Goal: Transaction & Acquisition: Subscribe to service/newsletter

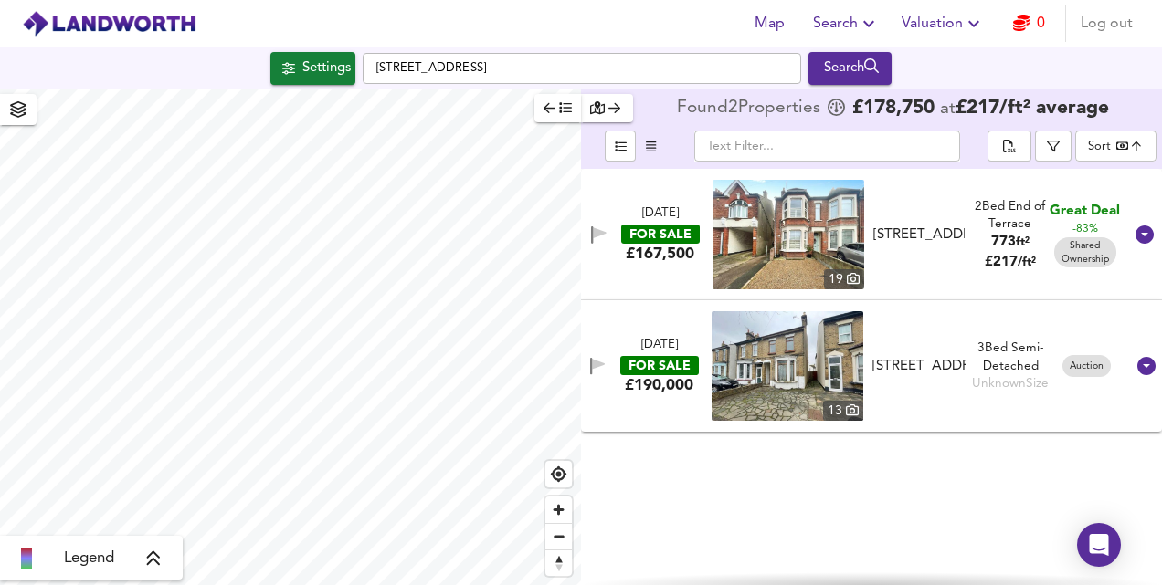
checkbox input "false"
checkbox input "true"
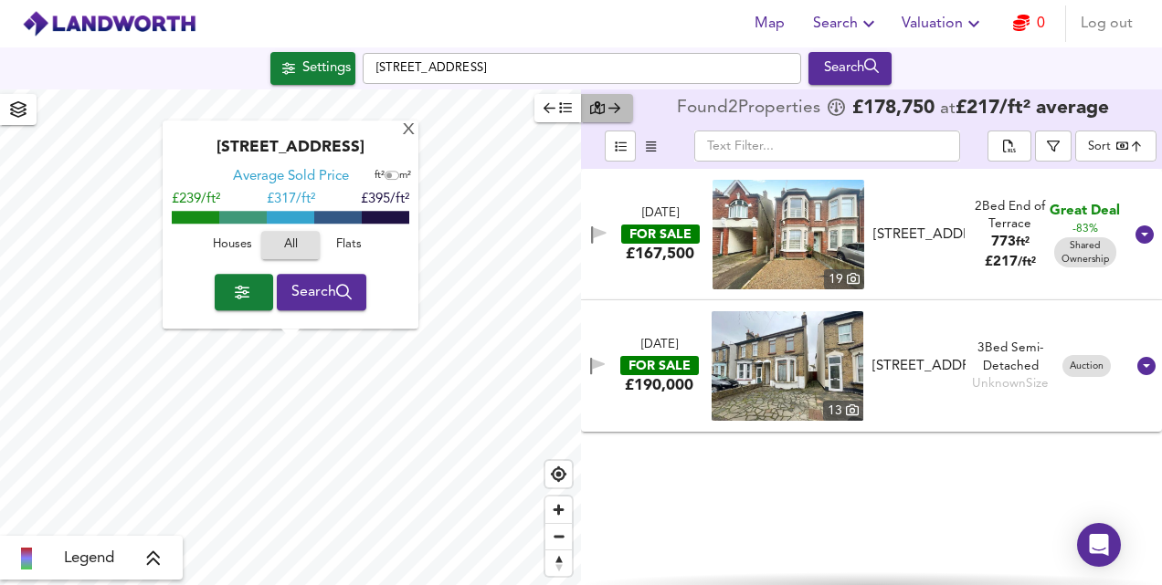
click at [597, 108] on icon "button" at bounding box center [597, 107] width 15 height 13
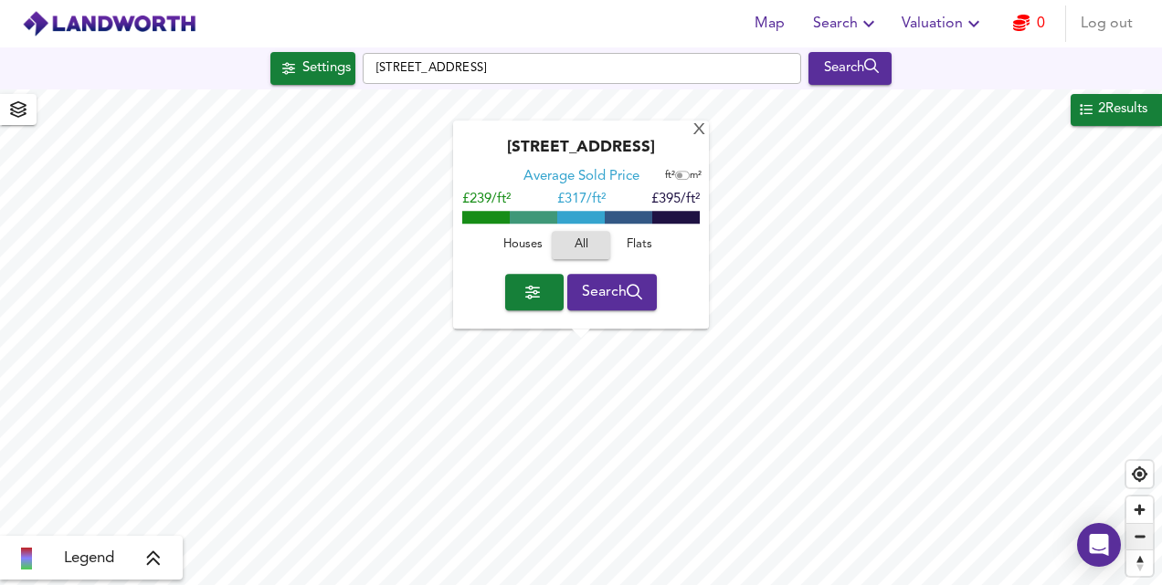
click at [1138, 537] on span "Zoom out" at bounding box center [1139, 537] width 26 height 26
click at [694, 132] on div "X" at bounding box center [699, 130] width 16 height 17
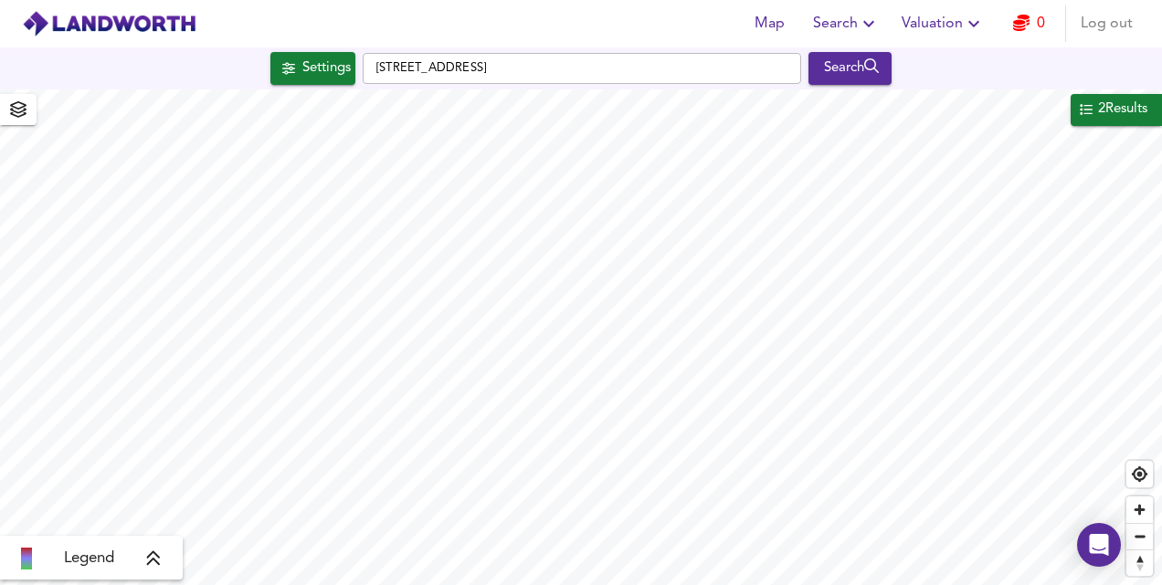
click at [33, 556] on div "Legend" at bounding box center [91, 559] width 172 height 22
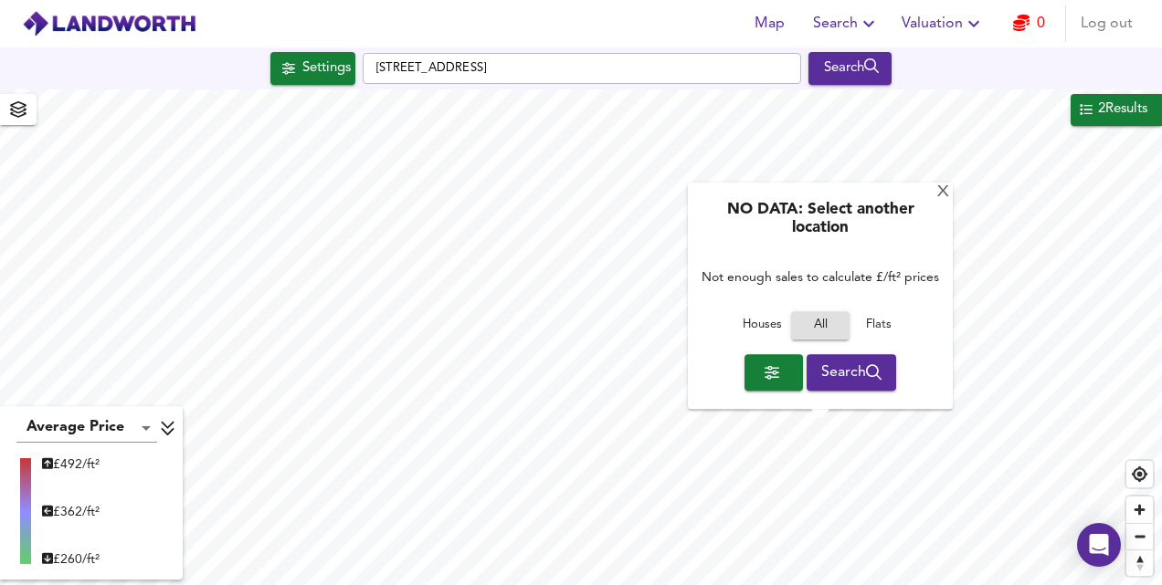
click at [123, 523] on div "£ 492/ft² £ 362/ft² £ 260/ft²" at bounding box center [91, 512] width 172 height 124
click at [943, 194] on div "X" at bounding box center [943, 192] width 16 height 17
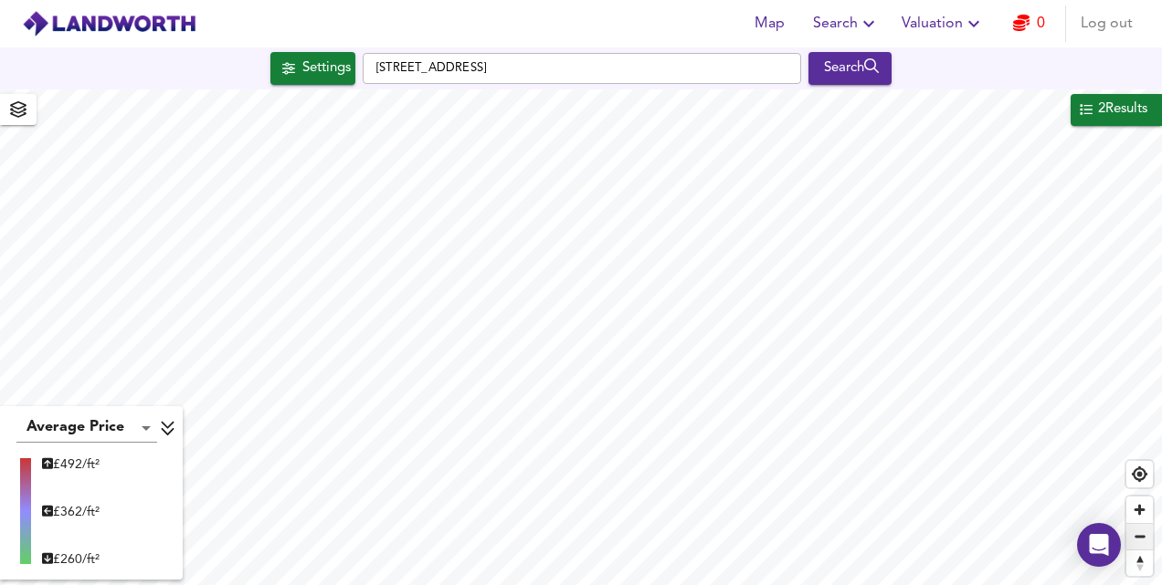
click at [1143, 542] on span "Zoom out" at bounding box center [1139, 537] width 26 height 26
click at [1140, 536] on span "Zoom out" at bounding box center [1139, 537] width 26 height 26
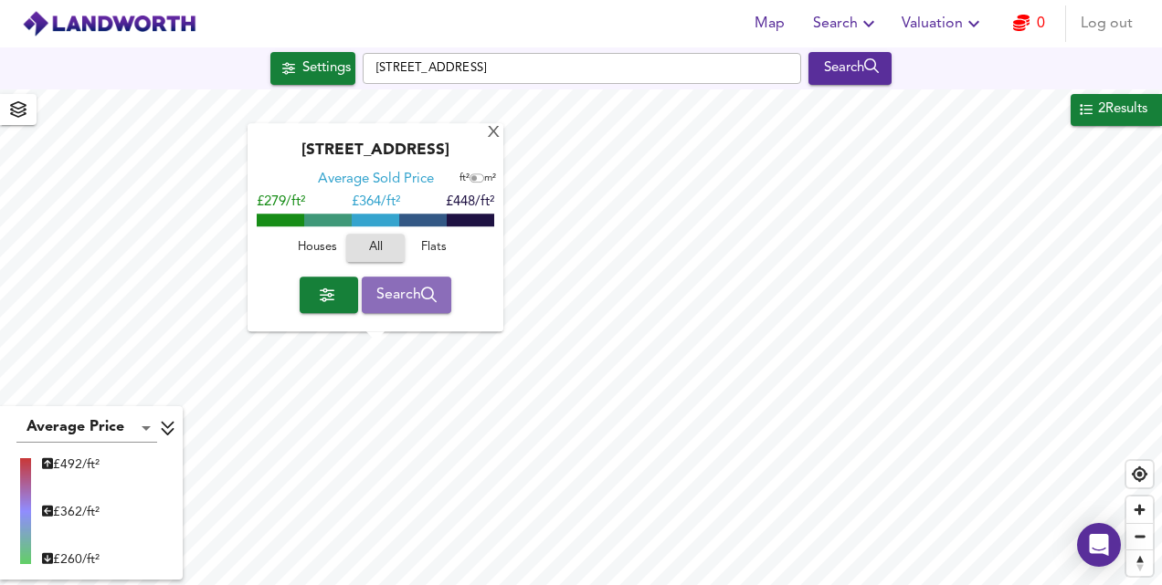
click at [410, 296] on span "Search" at bounding box center [406, 295] width 61 height 26
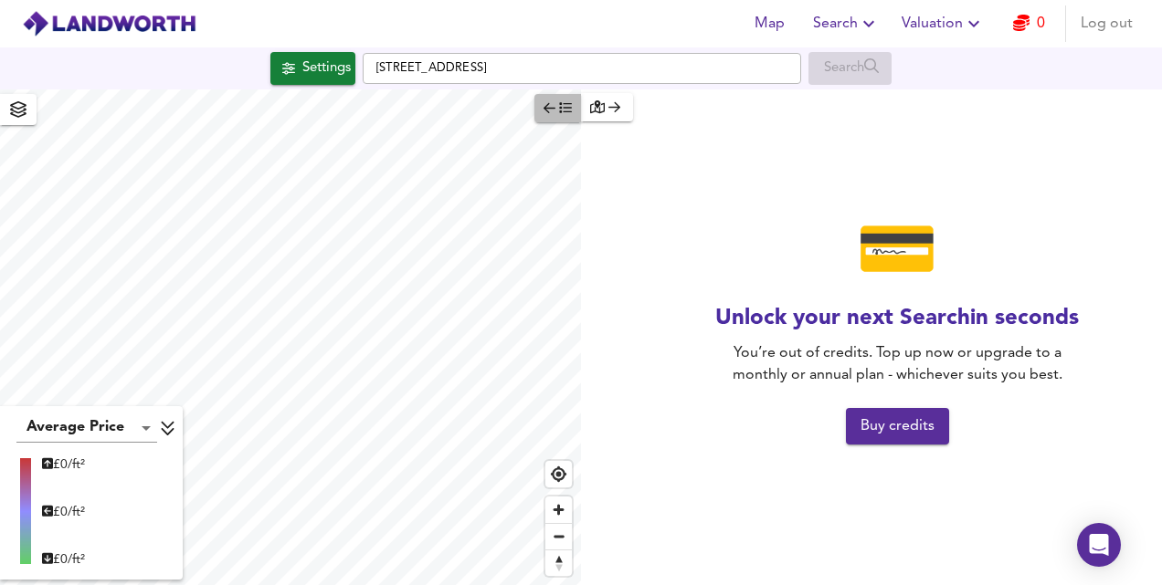
click at [563, 113] on icon "button" at bounding box center [565, 107] width 13 height 13
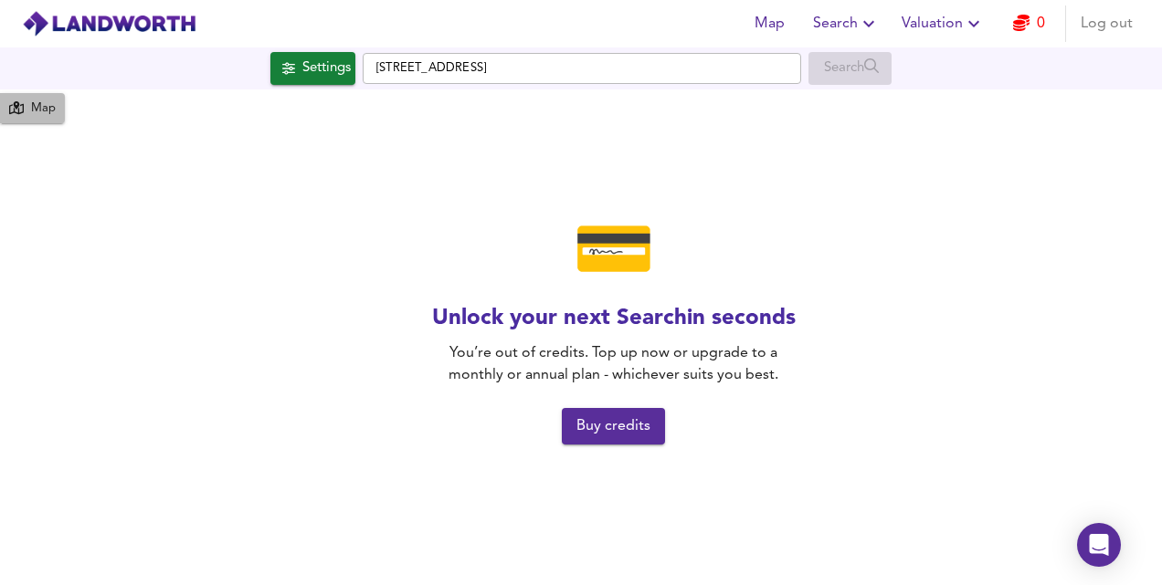
click at [51, 109] on div "Map" at bounding box center [43, 109] width 25 height 21
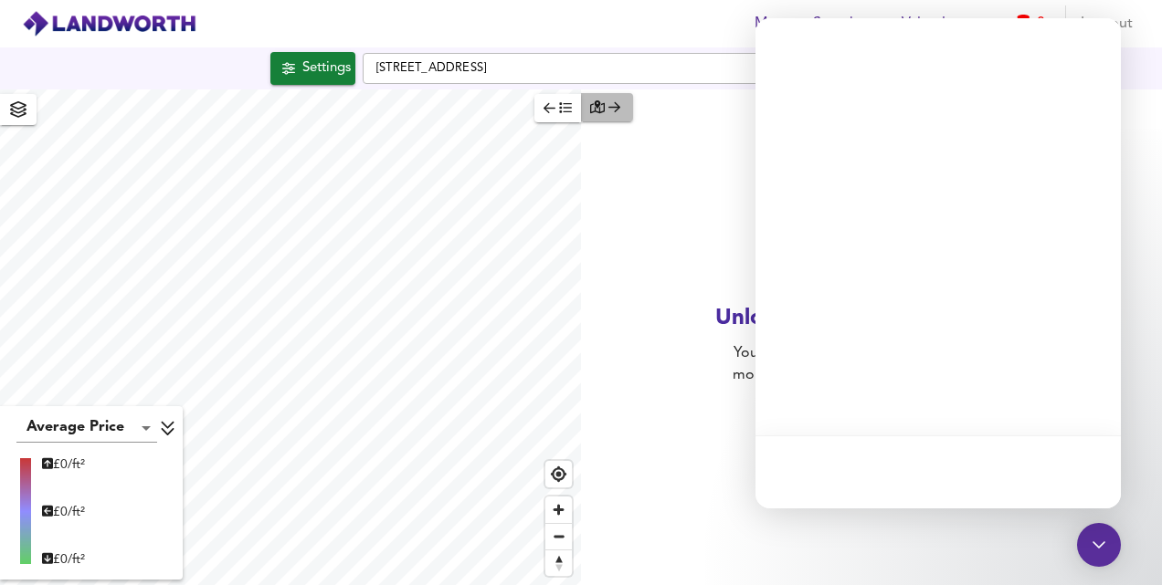
click at [619, 108] on div "button" at bounding box center [607, 107] width 34 height 21
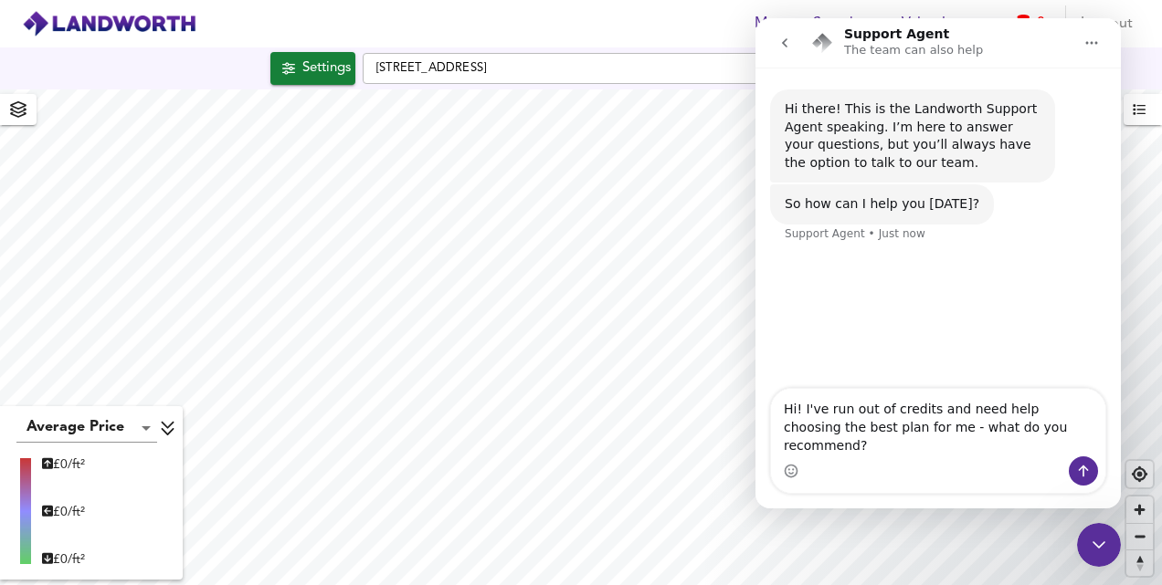
click at [1090, 41] on icon "Home" at bounding box center [1091, 43] width 15 height 15
click at [1101, 553] on icon "Close Intercom Messenger" at bounding box center [1099, 545] width 22 height 22
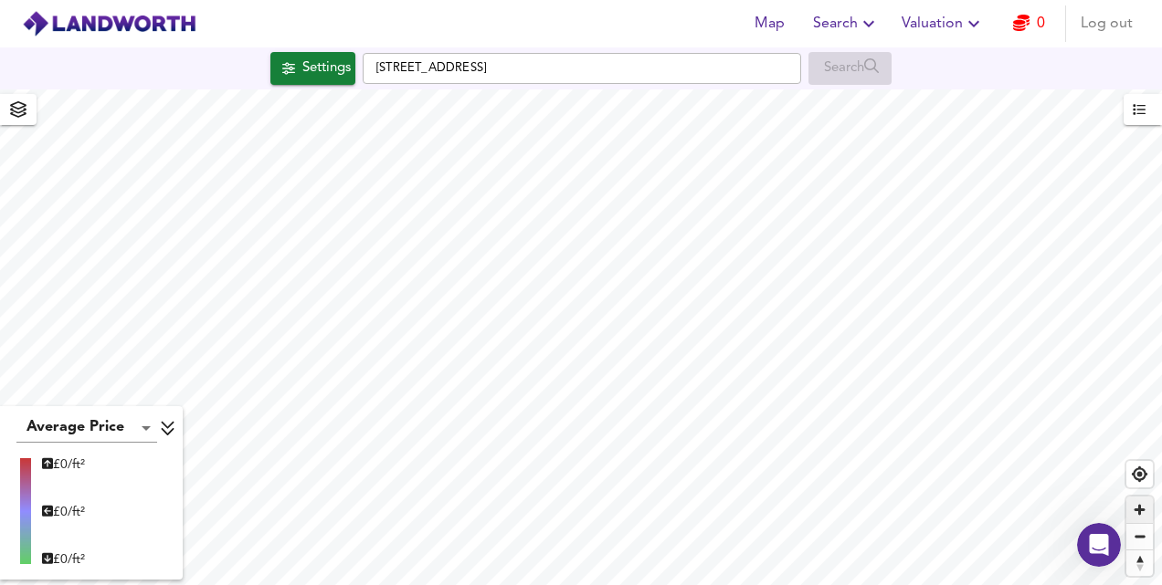
click at [1140, 510] on span "Zoom in" at bounding box center [1139, 510] width 26 height 26
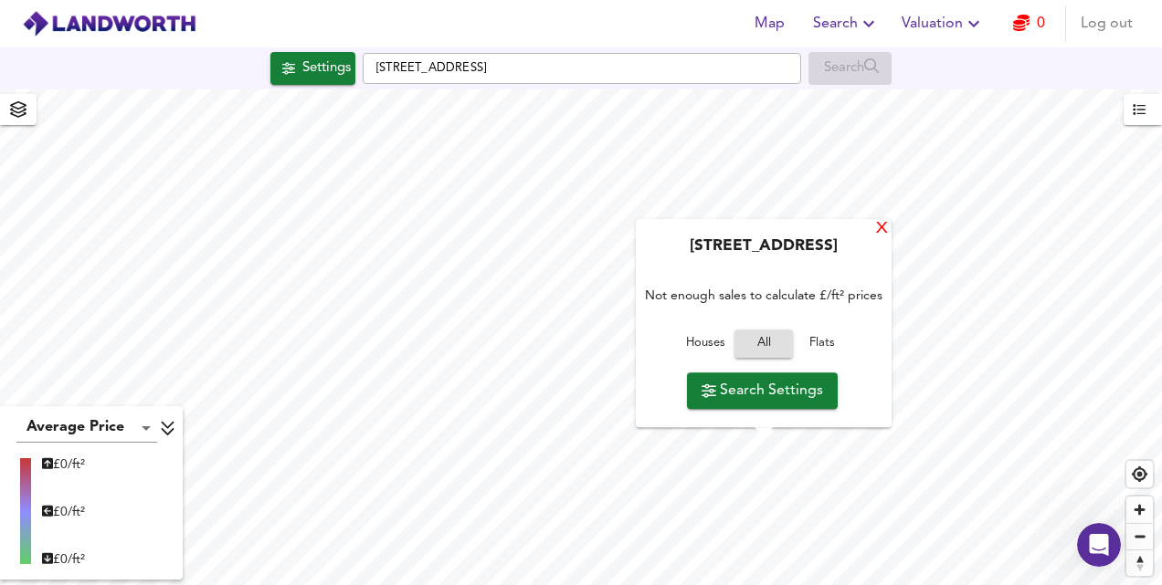
click at [886, 229] on div "X" at bounding box center [882, 229] width 16 height 17
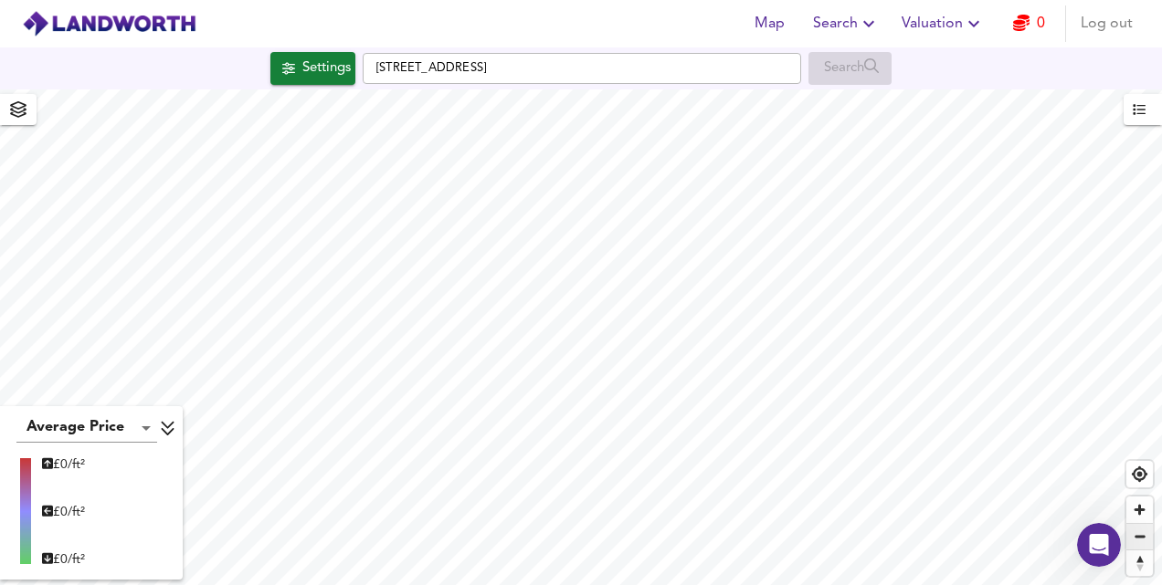
click at [1140, 533] on span "Zoom out" at bounding box center [1139, 537] width 26 height 26
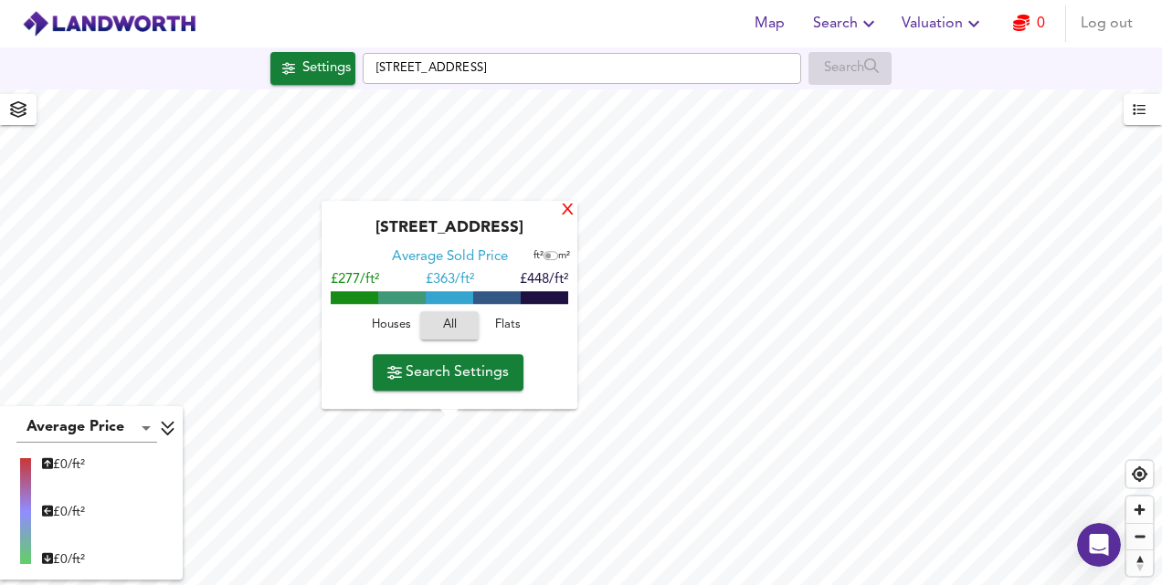
click at [568, 214] on div "X" at bounding box center [568, 211] width 16 height 17
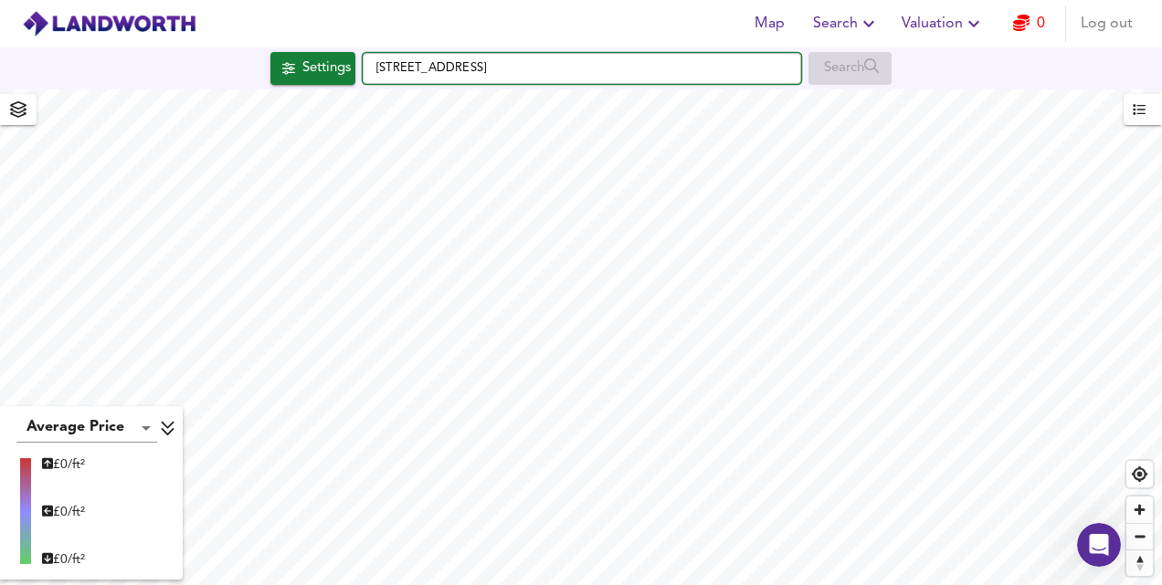
click at [557, 79] on input "Victoria Avenue, SS2 6EL" at bounding box center [582, 68] width 438 height 31
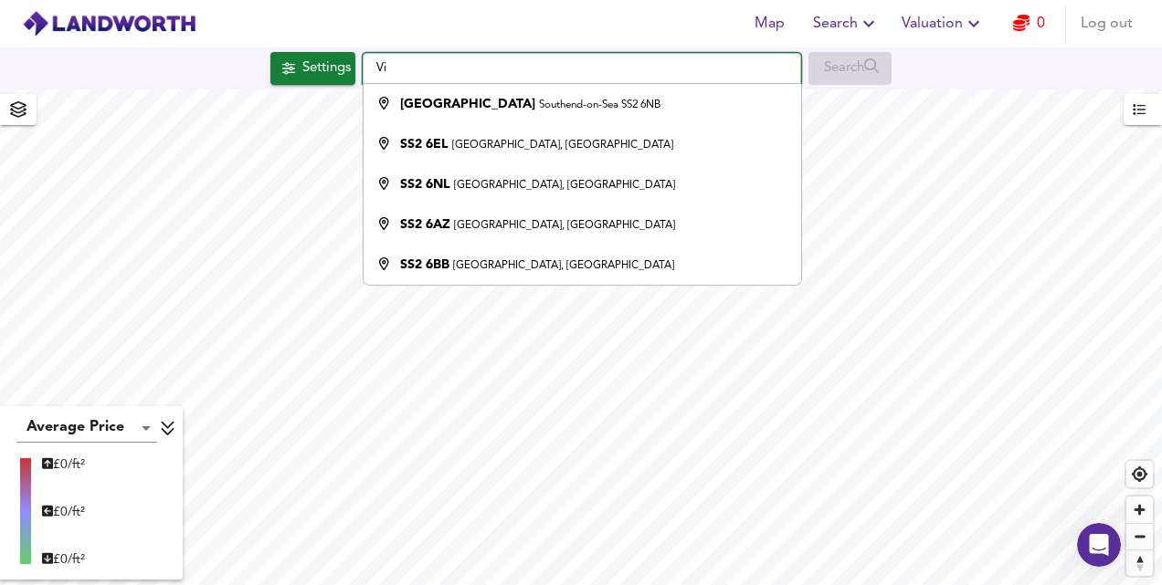
type input "V"
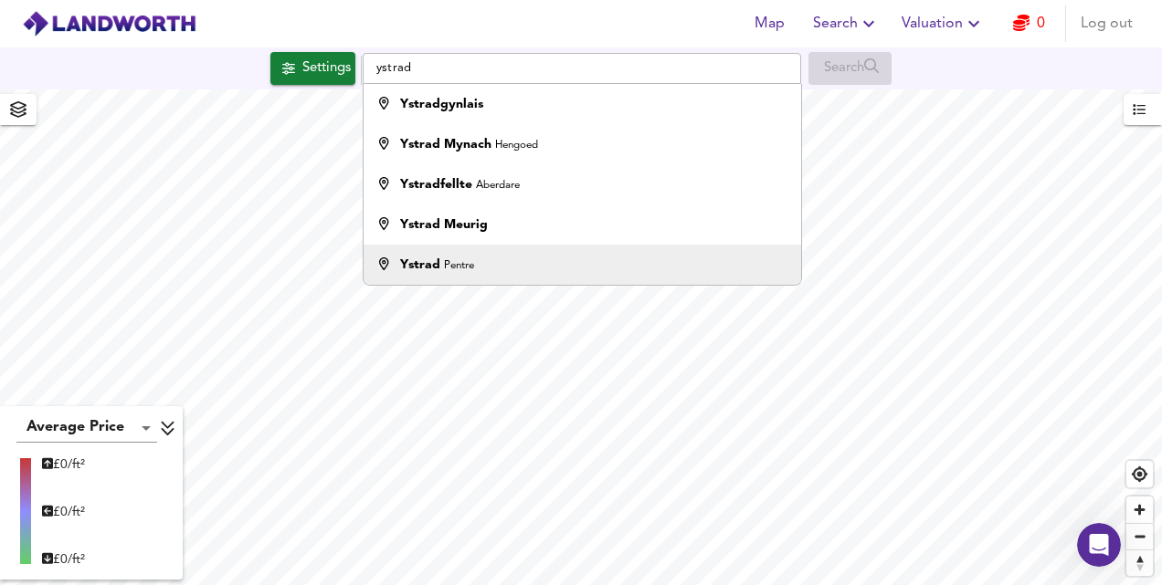
click at [433, 267] on strong "Ystrad" at bounding box center [420, 264] width 40 height 13
type input "Ystrad, Pentre"
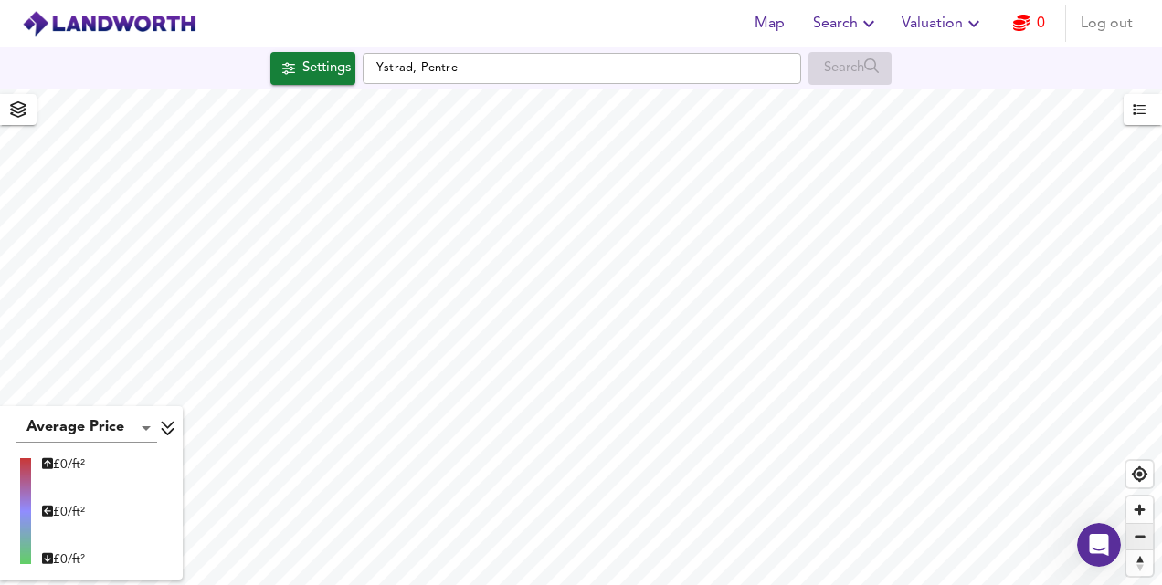
click at [1145, 534] on span "Zoom out" at bounding box center [1139, 537] width 26 height 26
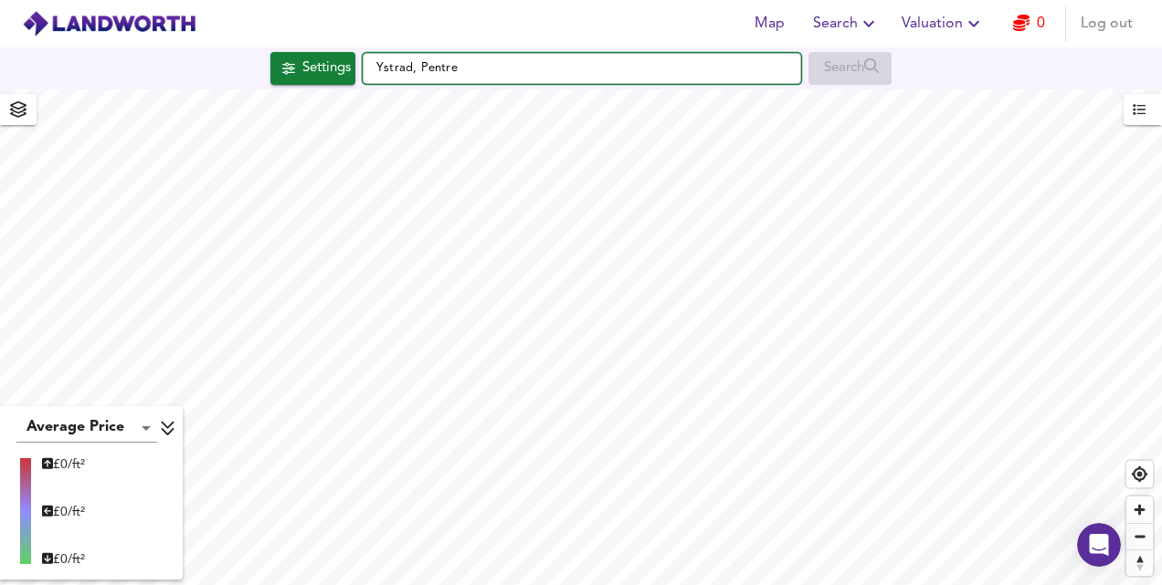
click at [375, 63] on input "Ystrad, Pentre" at bounding box center [582, 68] width 438 height 31
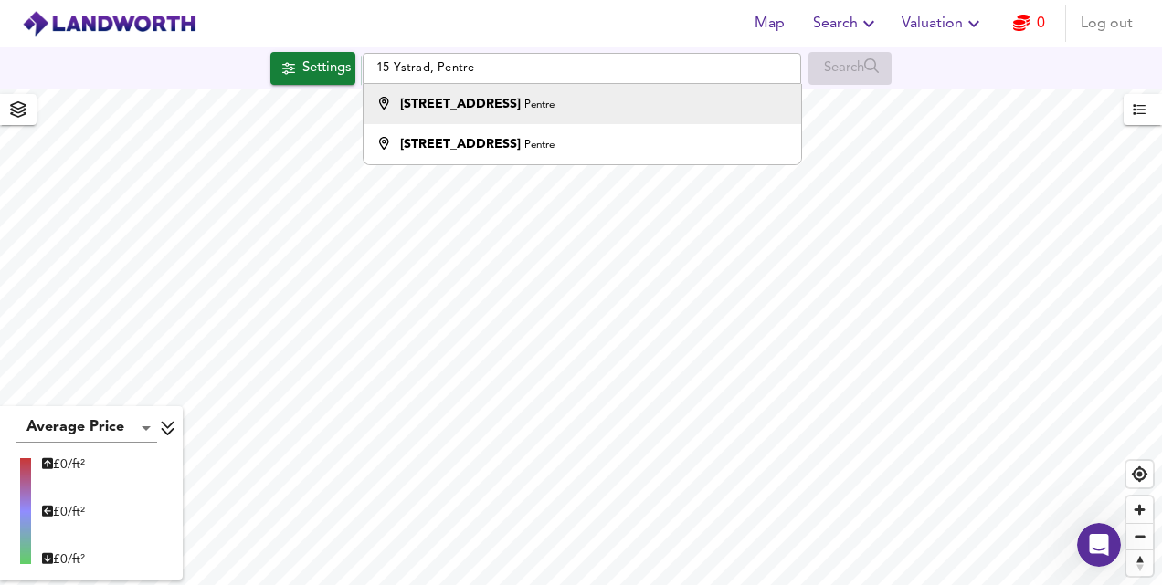
click at [457, 108] on strong "15 Ystrad Road" at bounding box center [460, 104] width 121 height 13
type input "15 Ystrad Road, Pentre"
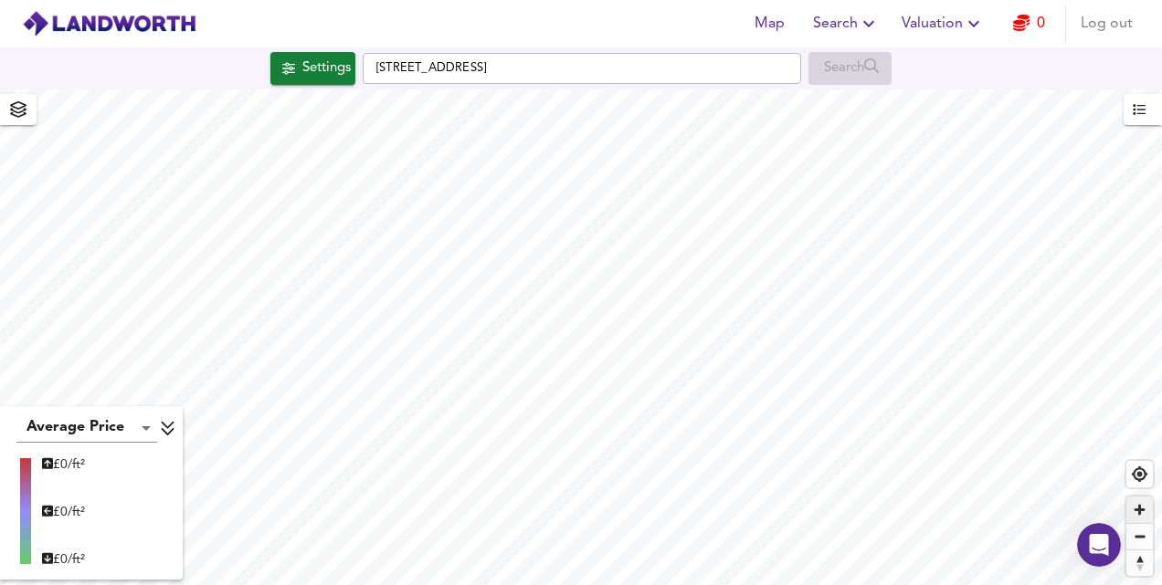
click at [1140, 509] on span "Zoom in" at bounding box center [1139, 510] width 26 height 26
click at [1140, 508] on span "Zoom in" at bounding box center [1139, 510] width 26 height 26
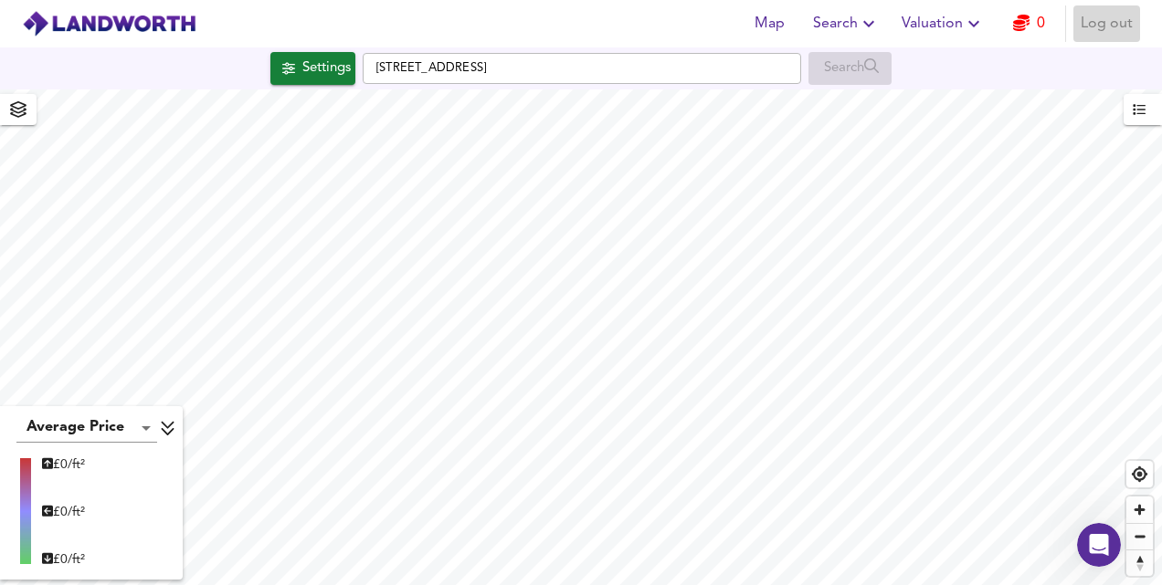
click at [1114, 21] on span "Log out" at bounding box center [1106, 24] width 52 height 26
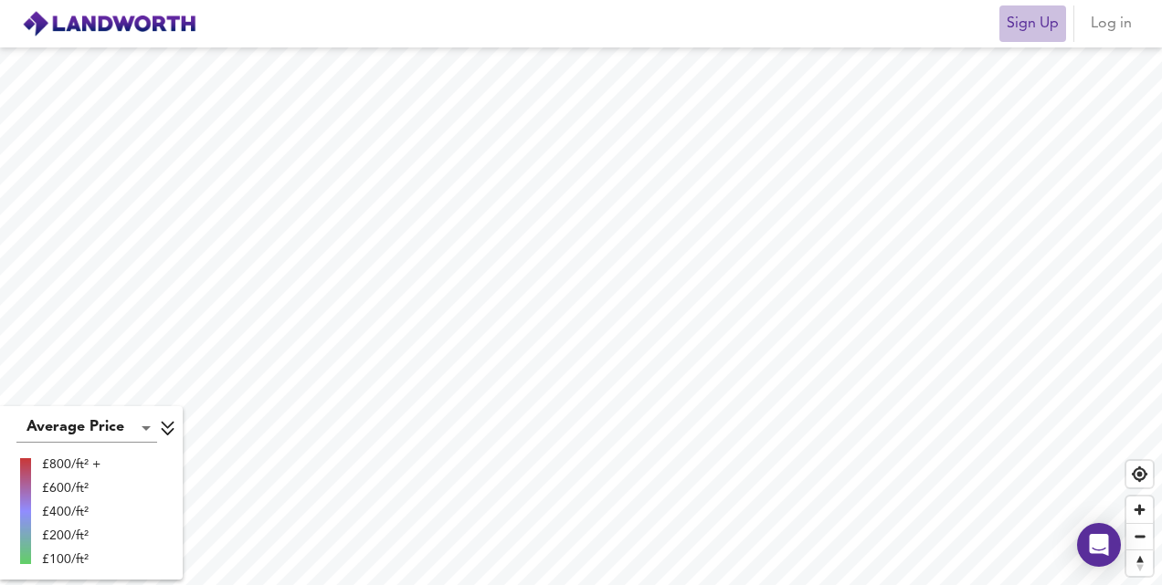
click at [1027, 31] on span "Sign Up" at bounding box center [1032, 24] width 52 height 26
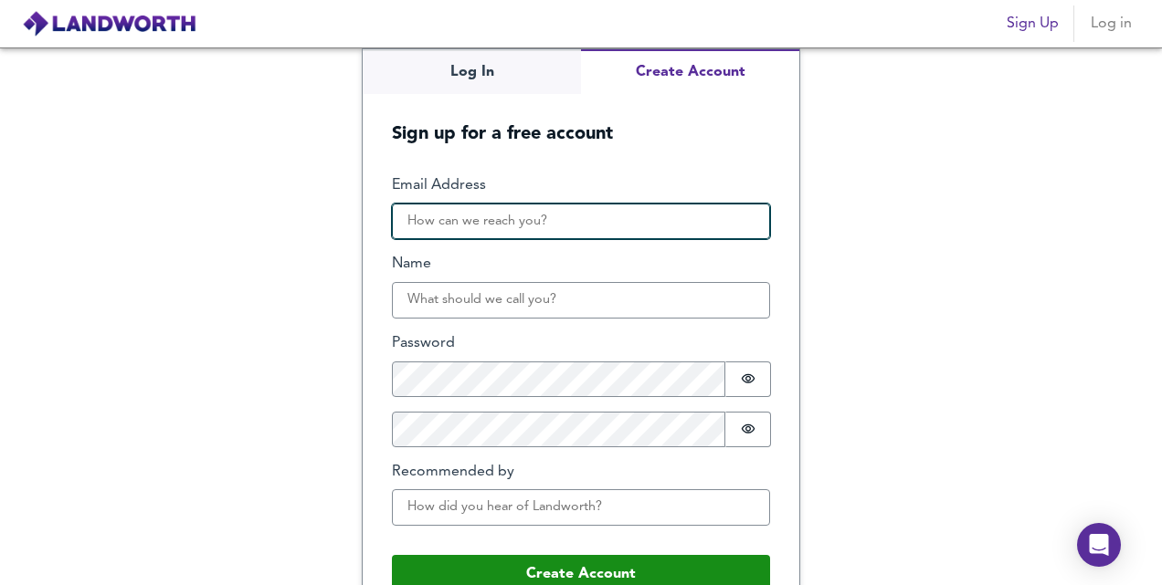
click at [568, 217] on input "Email Address" at bounding box center [581, 222] width 378 height 37
type input "[EMAIL_ADDRESS][DOMAIN_NAME]"
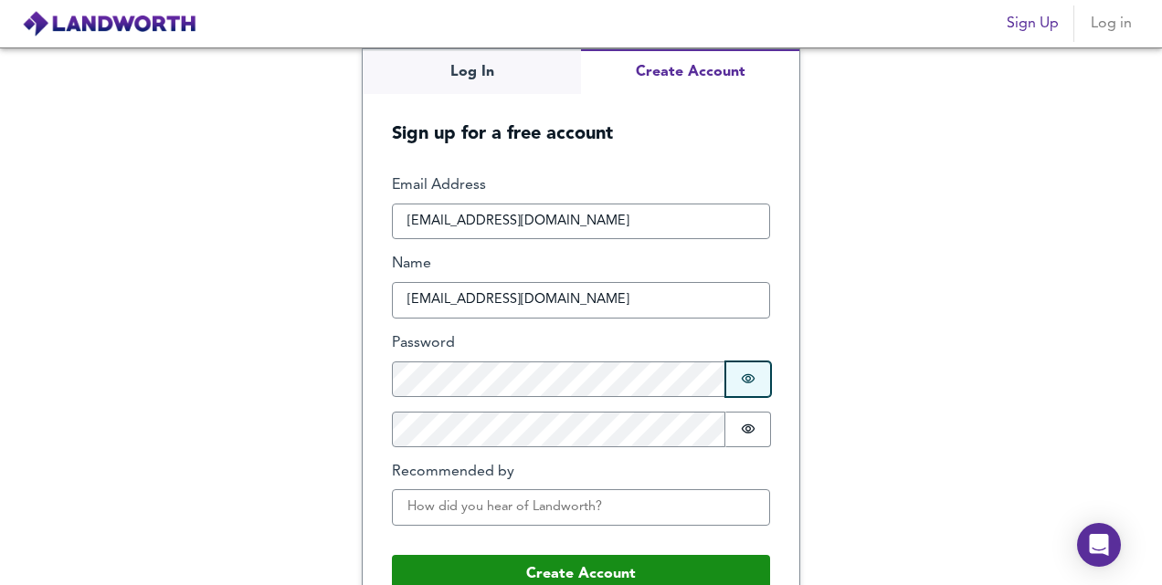
click at [742, 374] on icon "Show password" at bounding box center [749, 378] width 14 height 9
click at [742, 374] on icon "Show password" at bounding box center [749, 380] width 14 height 12
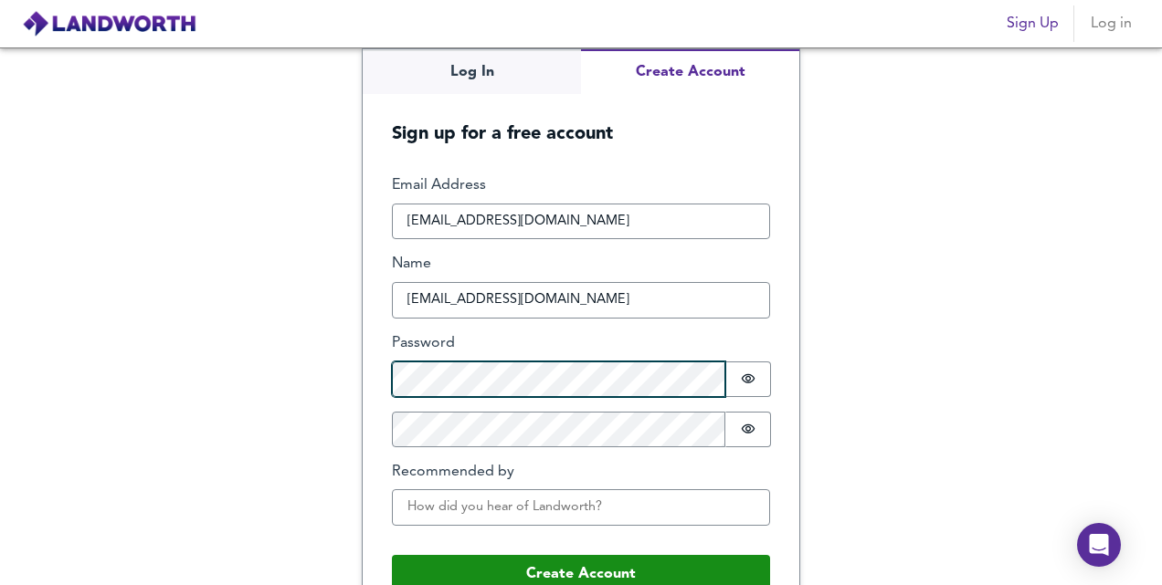
click at [365, 382] on form "Email Address [EMAIL_ADDRESS][DOMAIN_NAME] Name [EMAIL_ADDRESS][DOMAIN_NAME] Pa…" at bounding box center [581, 384] width 437 height 477
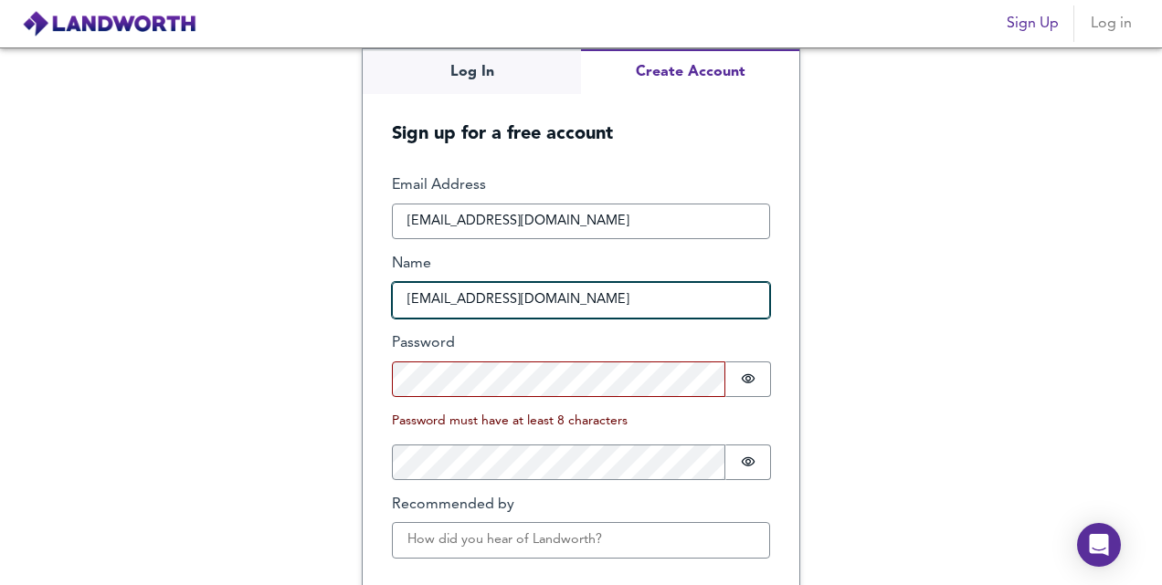
drag, startPoint x: 584, startPoint y: 293, endPoint x: 355, endPoint y: 307, distance: 228.7
click at [355, 307] on div "Log In Create Account Sign up for a free account Email Address [EMAIL_ADDRESS][…" at bounding box center [581, 316] width 1162 height 538
type input "[PERSON_NAME]"
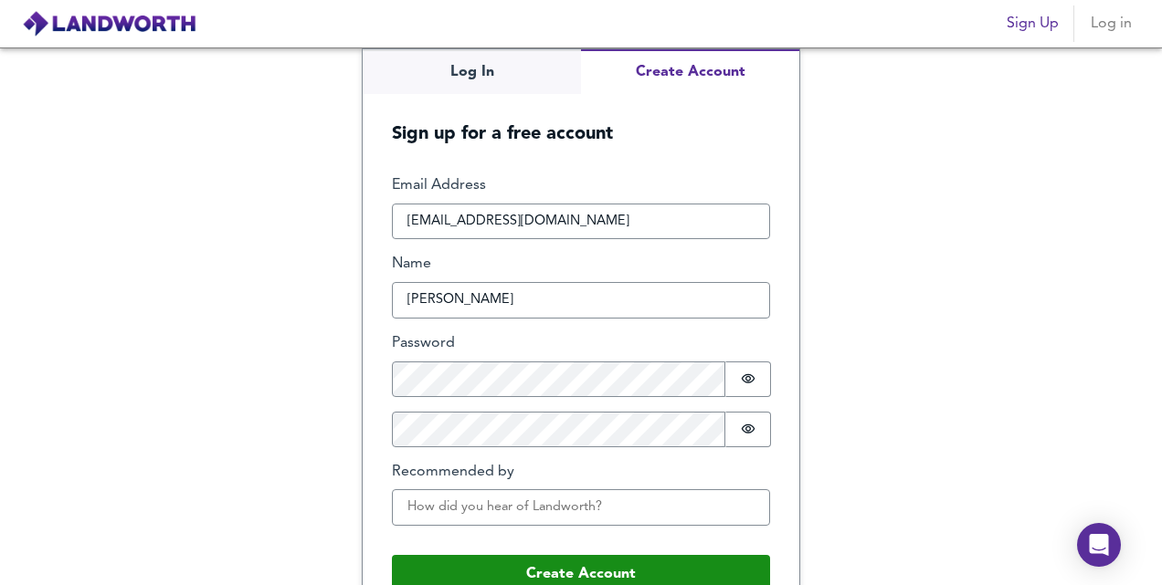
click at [375, 435] on form "Email Address [EMAIL_ADDRESS][DOMAIN_NAME] Name [PERSON_NAME] Password Password…" at bounding box center [581, 384] width 437 height 477
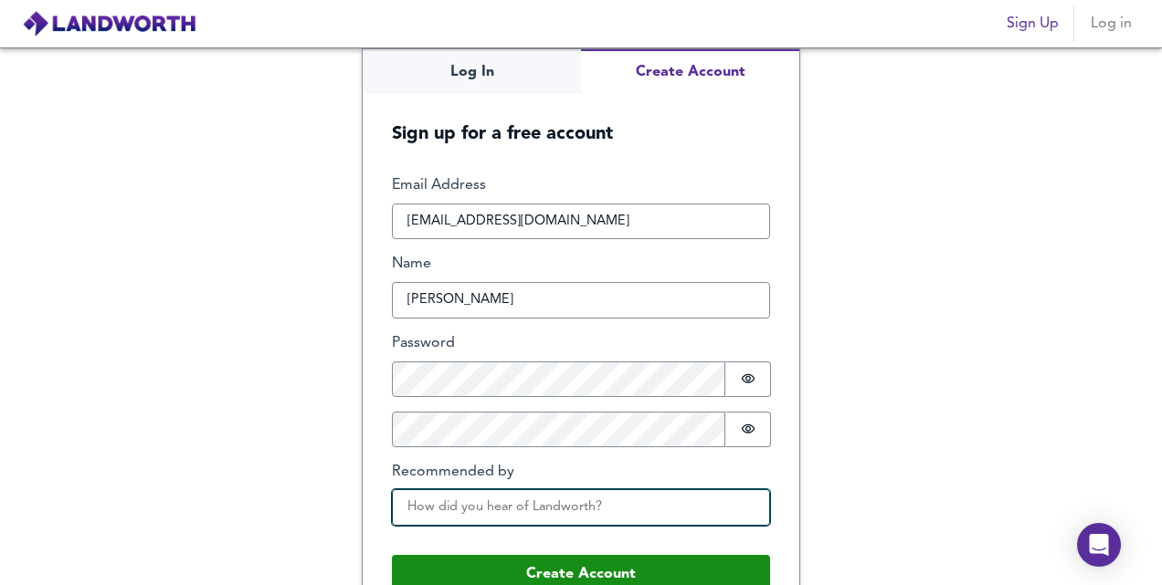
click at [641, 508] on input "Recommended by" at bounding box center [581, 508] width 378 height 37
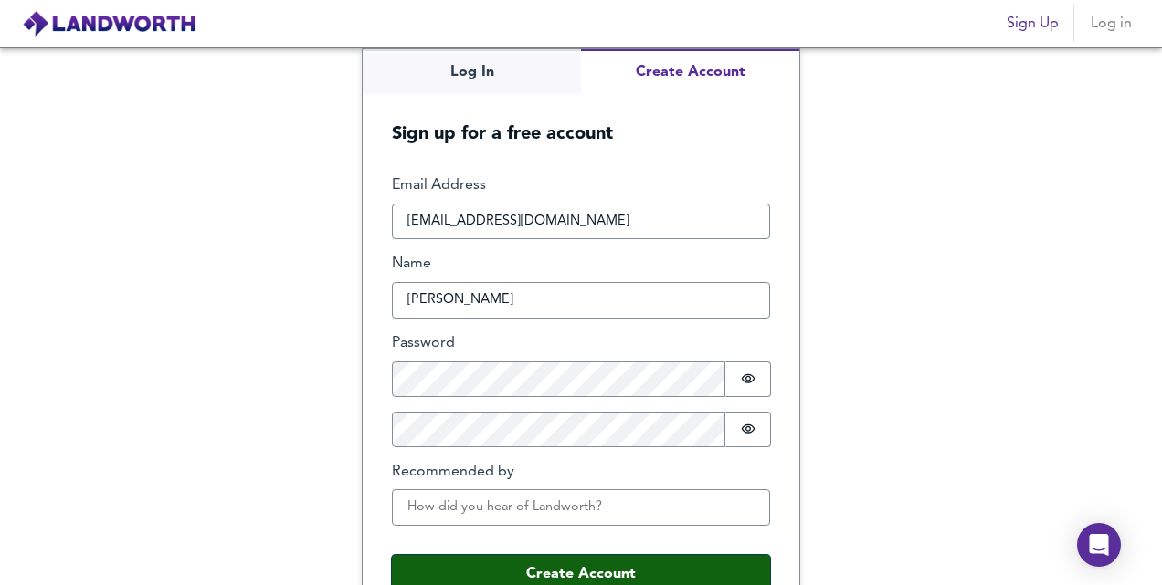
click at [597, 572] on button "Create Account" at bounding box center [581, 574] width 378 height 38
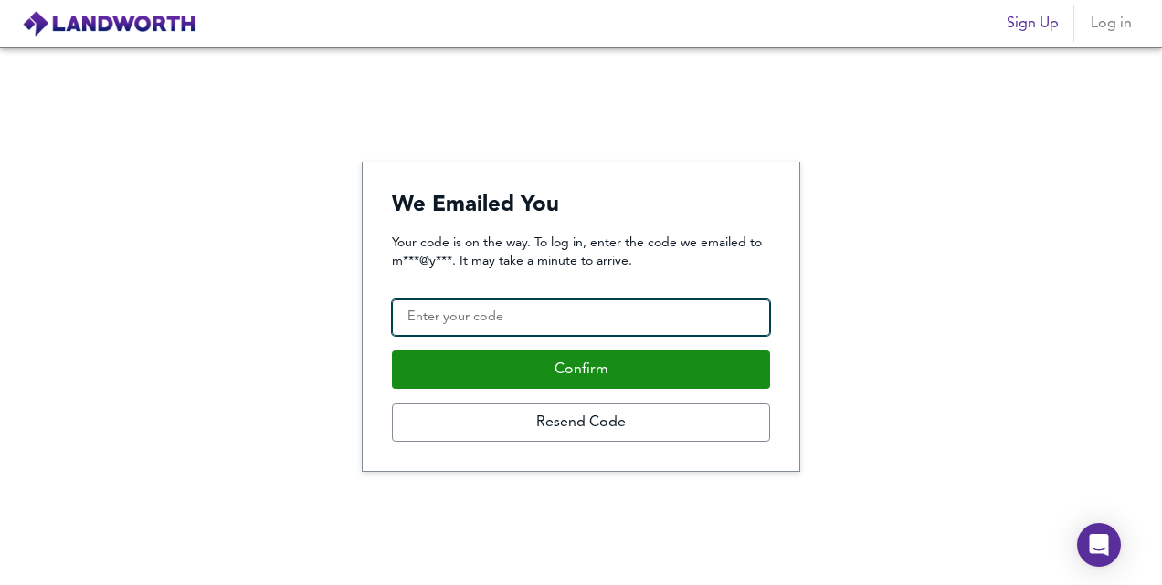
click at [546, 322] on input "Confirmation Code" at bounding box center [581, 318] width 378 height 37
paste input "574018"
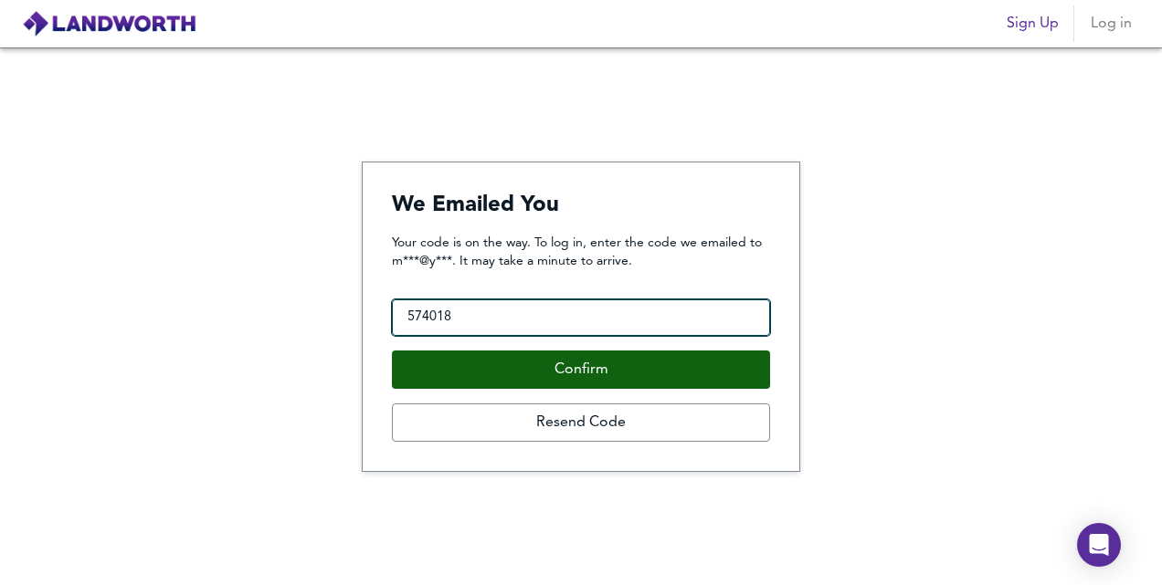
type input "574018"
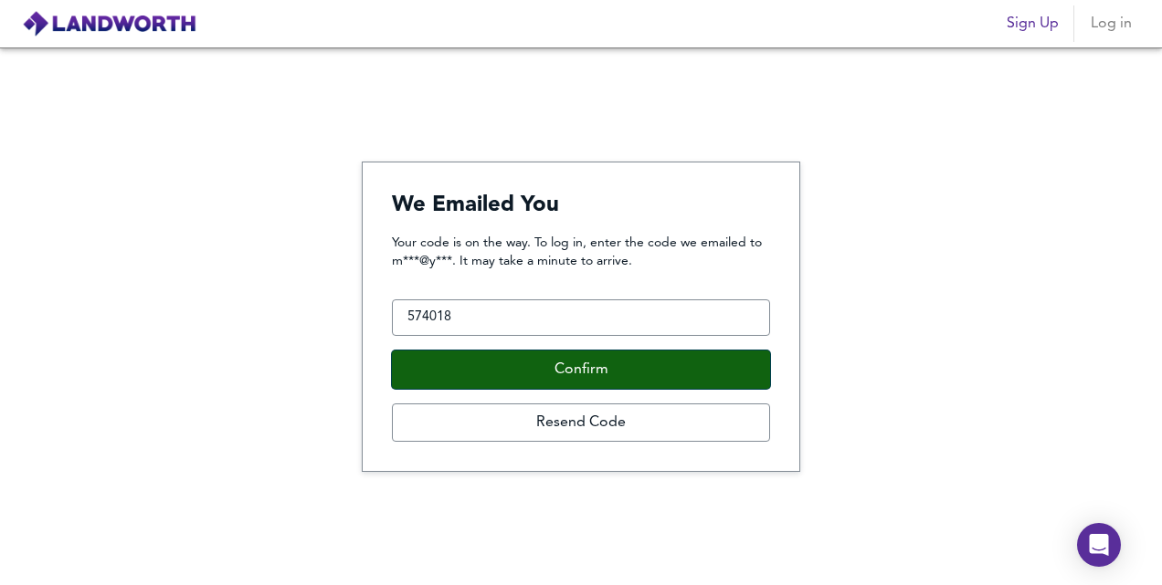
click at [574, 374] on button "Confirm" at bounding box center [581, 370] width 378 height 38
